Goal: Task Accomplishment & Management: Use online tool/utility

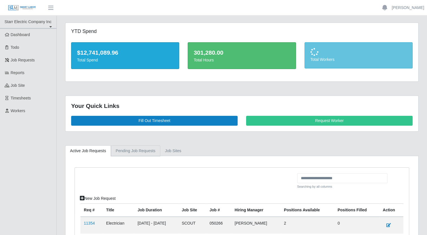
click at [128, 153] on link "Pending Job Requests" at bounding box center [135, 151] width 49 height 11
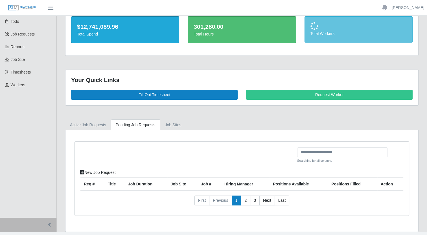
scroll to position [36, 0]
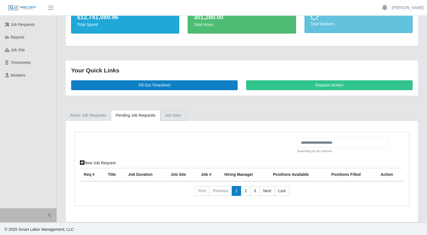
click at [172, 112] on link "job sites" at bounding box center [173, 115] width 26 height 11
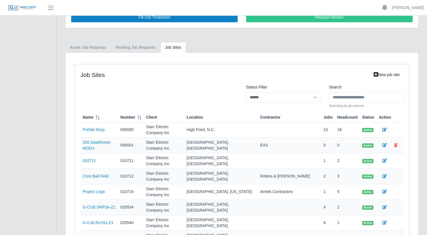
scroll to position [75, 0]
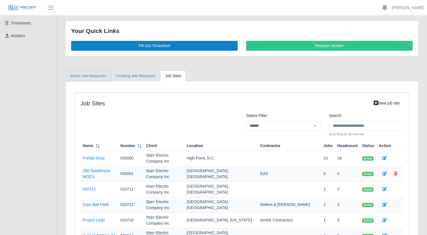
click at [87, 76] on link "Active Job Requests" at bounding box center [88, 76] width 46 height 11
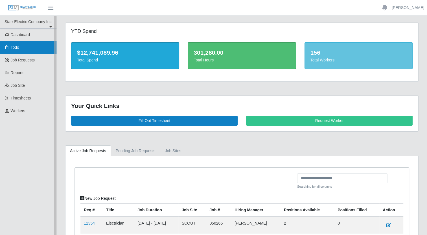
click at [21, 46] on link "Todo" at bounding box center [28, 47] width 56 height 13
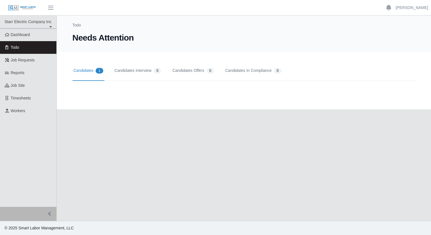
click at [88, 70] on link "Candidates 1" at bounding box center [89, 71] width 32 height 20
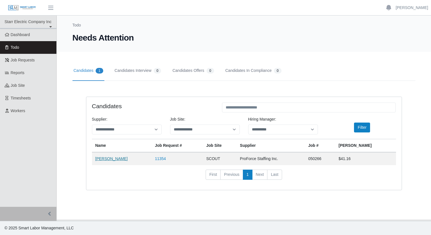
click at [113, 159] on link "Frederick Mack" at bounding box center [111, 159] width 32 height 5
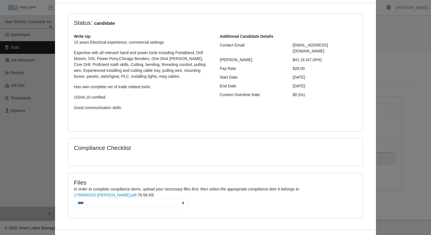
scroll to position [59, 0]
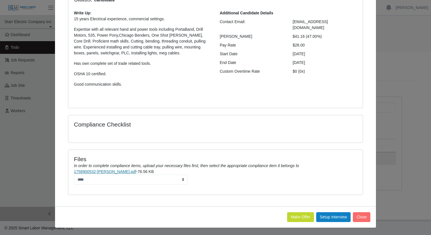
click at [115, 172] on link "1758900532-Frederick Mack Resume.pdf" at bounding box center [105, 172] width 62 height 5
click at [177, 179] on select "****" at bounding box center [131, 180] width 114 height 10
click at [179, 179] on select "****" at bounding box center [131, 180] width 114 height 10
click at [302, 214] on button "Make Offer" at bounding box center [300, 217] width 27 height 10
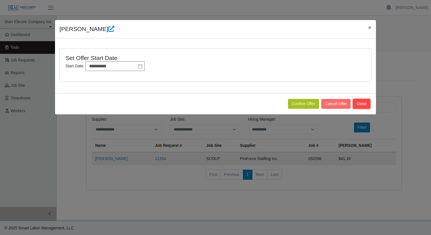
click at [361, 105] on button "Close" at bounding box center [361, 104] width 17 height 10
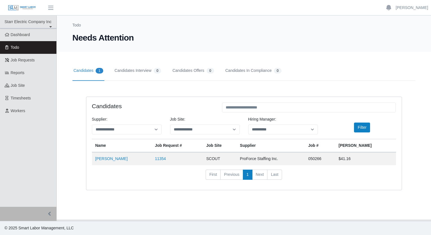
click at [319, 193] on div "**********" at bounding box center [244, 147] width 324 height 100
click at [155, 159] on link "11354" at bounding box center [160, 159] width 11 height 5
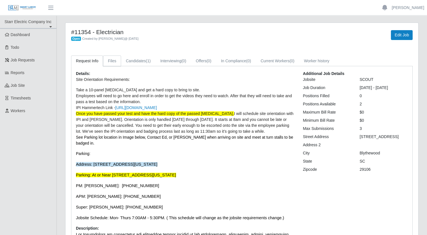
click at [107, 61] on link "Files" at bounding box center [112, 61] width 18 height 11
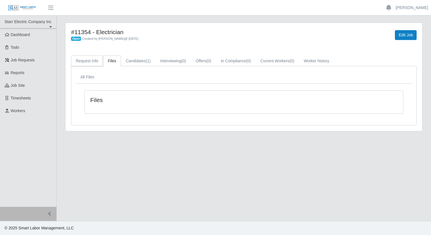
click at [90, 61] on link "Request Info" at bounding box center [87, 61] width 32 height 11
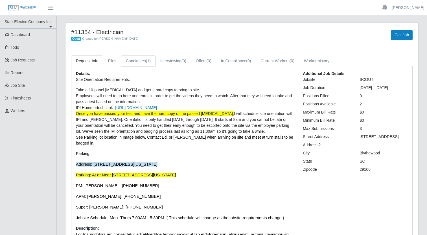
click at [130, 63] on link "Candidates (1)" at bounding box center [138, 61] width 34 height 11
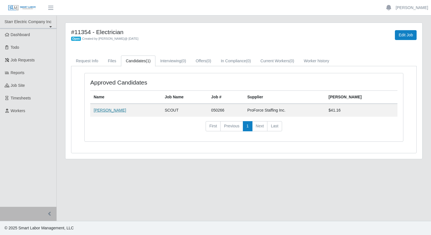
click at [113, 111] on link "[PERSON_NAME]" at bounding box center [110, 110] width 32 height 5
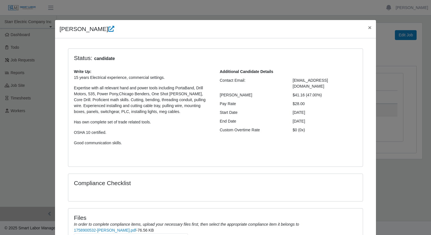
scroll to position [59, 0]
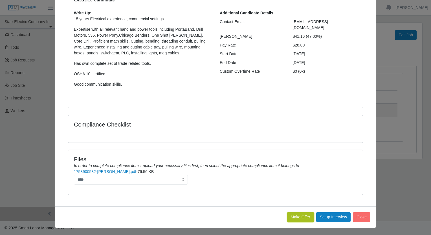
click at [300, 219] on button "Make Offer" at bounding box center [300, 217] width 27 height 10
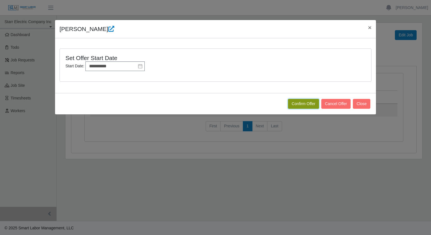
click at [298, 105] on button "Confirm Offer" at bounding box center [303, 104] width 31 height 10
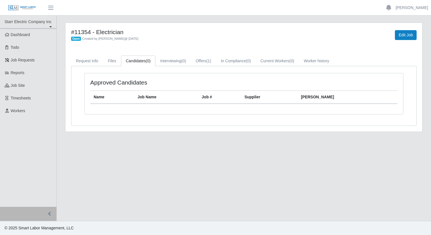
click at [197, 170] on main "#11354 - Electrician Open Created by [PERSON_NAME] @ [DATE] Edit Job Request In…" at bounding box center [244, 119] width 374 height 206
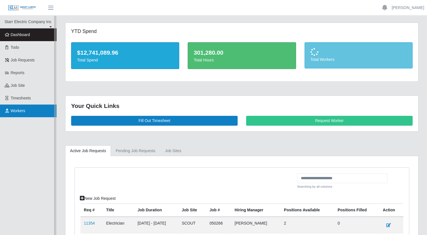
click at [18, 113] on span "Workers" at bounding box center [18, 111] width 15 height 5
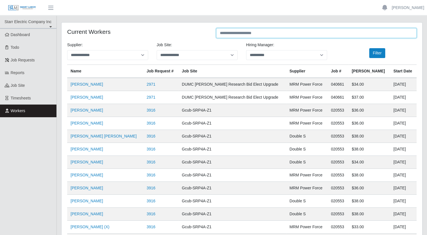
click at [329, 31] on input "text" at bounding box center [316, 33] width 200 height 10
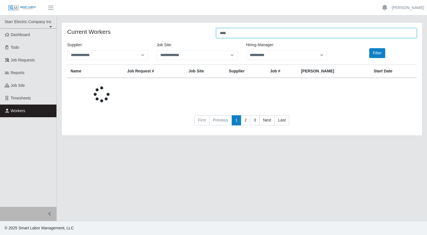
type input "****"
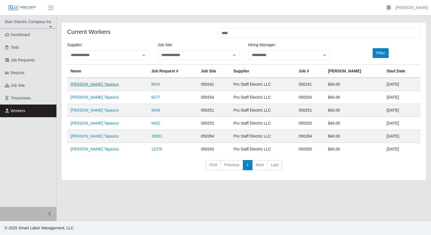
click at [95, 84] on link "[PERSON_NAME] Tapasco" at bounding box center [95, 84] width 48 height 5
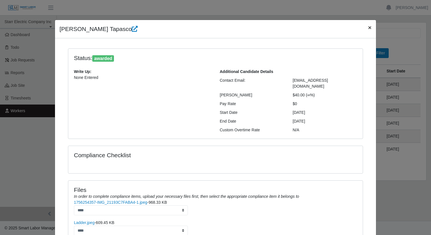
click at [368, 27] on span "×" at bounding box center [369, 27] width 3 height 6
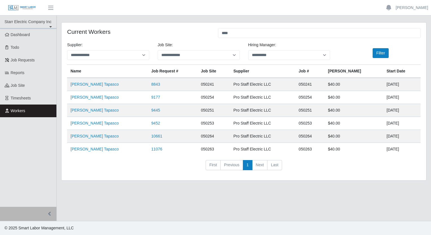
click at [27, 112] on link "Workers" at bounding box center [28, 111] width 56 height 13
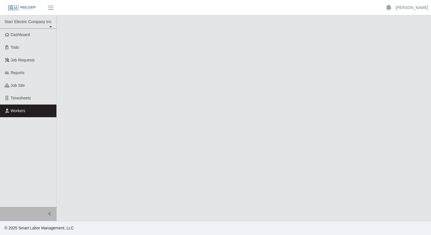
click at [19, 111] on span "Workers" at bounding box center [18, 111] width 15 height 5
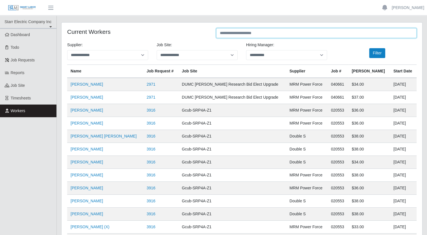
click at [279, 34] on input "text" at bounding box center [316, 33] width 200 height 10
click at [239, 33] on input "text" at bounding box center [316, 33] width 200 height 10
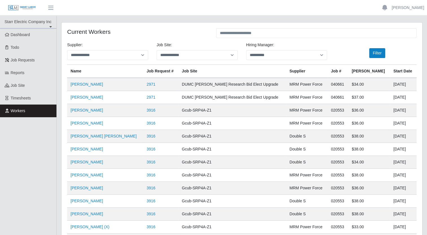
click at [197, 25] on div "**********" at bounding box center [242, 160] width 361 height 275
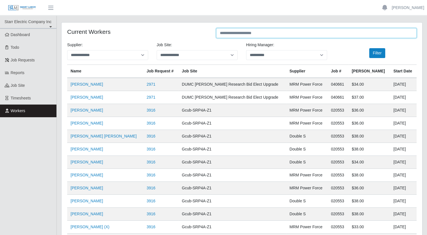
click at [247, 34] on input "text" at bounding box center [316, 33] width 200 height 10
type input "*"
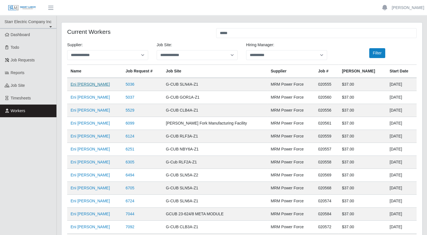
click at [89, 84] on link "Eni Eliel Zelaya" at bounding box center [90, 84] width 39 height 5
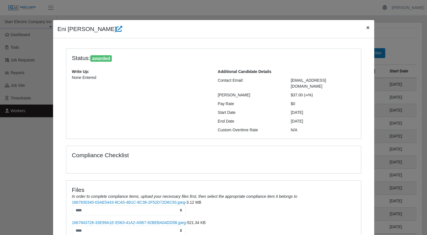
click at [367, 27] on span "×" at bounding box center [367, 27] width 3 height 6
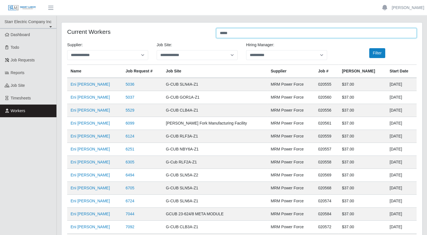
click at [255, 33] on input "*****" at bounding box center [316, 33] width 200 height 10
drag, startPoint x: 236, startPoint y: 33, endPoint x: 194, endPoint y: 33, distance: 42.3
click at [194, 33] on div "Current Workers *****" at bounding box center [242, 33] width 358 height 11
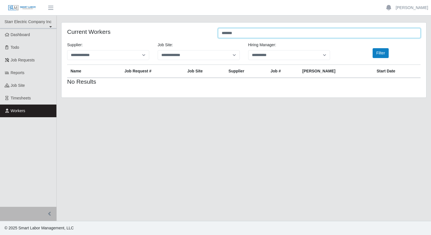
type input "*******"
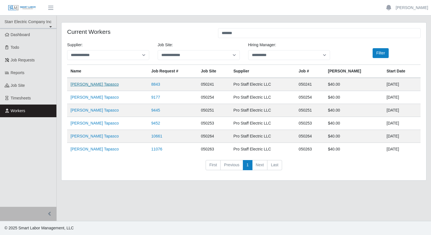
click at [86, 85] on link "[PERSON_NAME] Tapasco" at bounding box center [95, 84] width 48 height 5
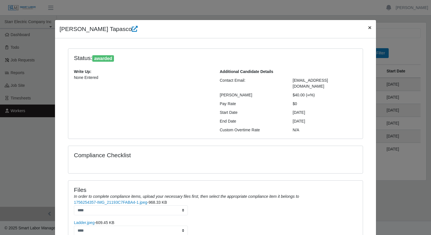
drag, startPoint x: 367, startPoint y: 27, endPoint x: 357, endPoint y: 33, distance: 11.2
click at [368, 27] on span "×" at bounding box center [369, 27] width 3 height 6
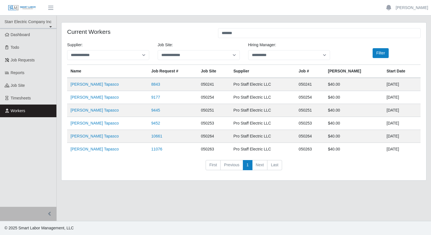
click at [17, 133] on ul "Starr Electric Company Inc Starr Electric Company Inc Dashboard Todo Job Reques…" at bounding box center [28, 112] width 56 height 192
click at [32, 113] on link "Workers" at bounding box center [28, 111] width 56 height 13
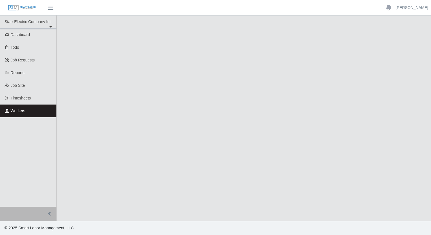
click at [31, 112] on link "Workers" at bounding box center [28, 111] width 56 height 13
click at [35, 150] on ul "Starr Electric Company Inc Starr Electric Company Inc Dashboard Todo Job Reques…" at bounding box center [28, 112] width 56 height 192
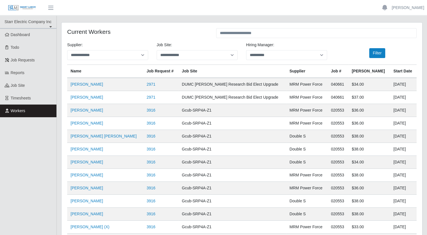
click at [168, 38] on div "Current Workers" at bounding box center [137, 33] width 149 height 11
click at [174, 28] on h4 "Current Workers" at bounding box center [137, 31] width 141 height 7
